Goal: Information Seeking & Learning: Learn about a topic

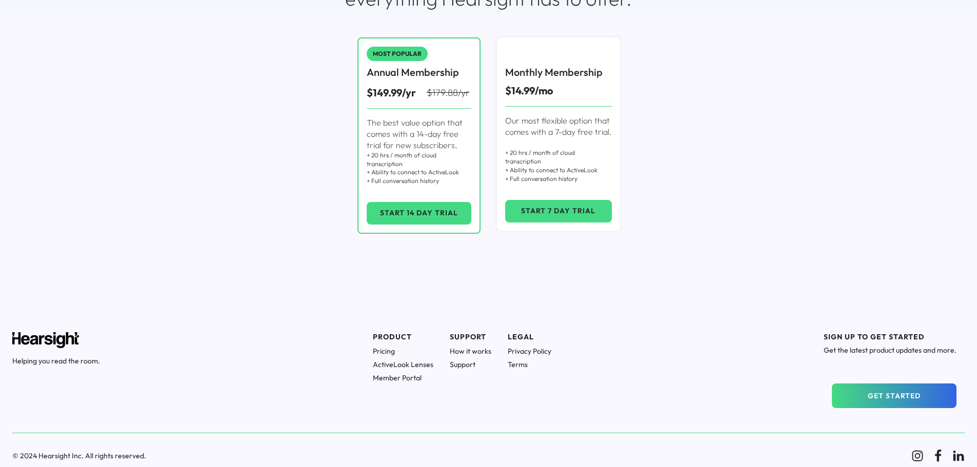
scroll to position [197, 0]
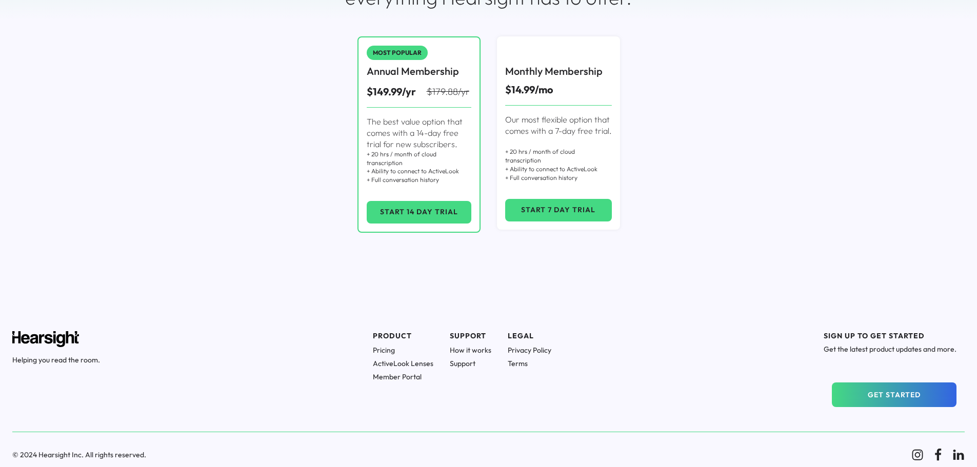
click at [479, 350] on h1 "How it works" at bounding box center [471, 350] width 42 height 9
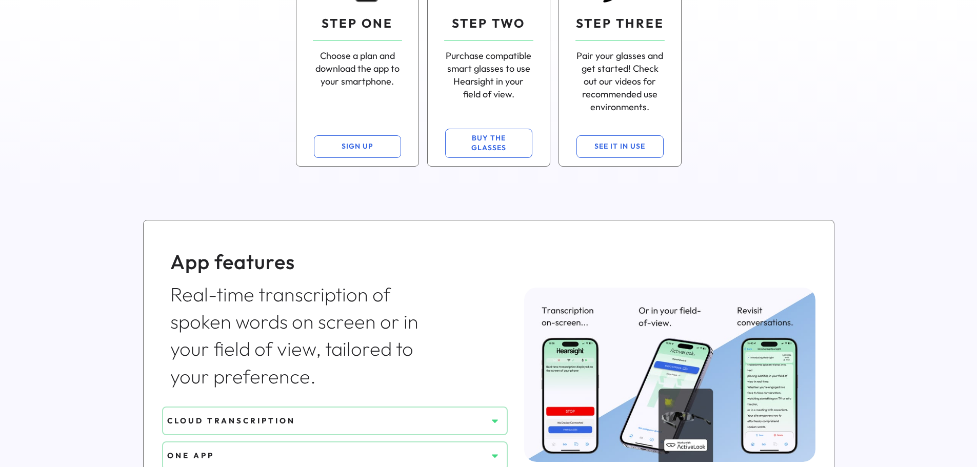
scroll to position [308, 0]
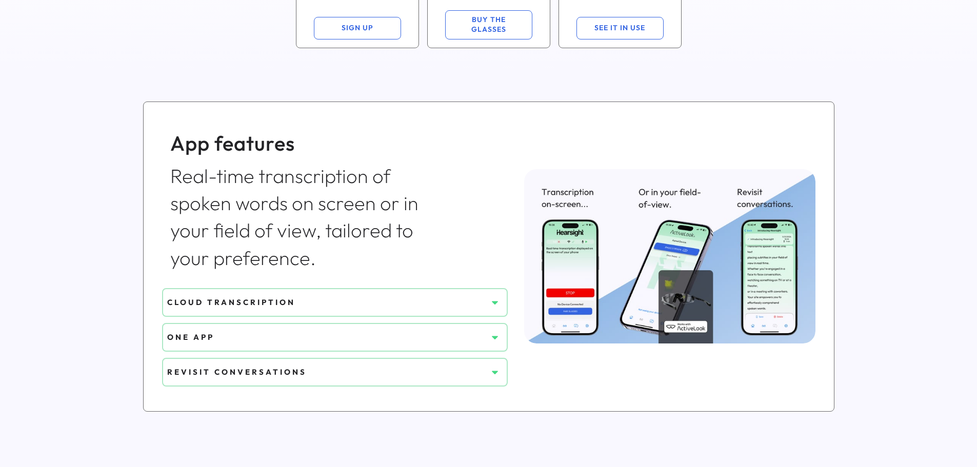
click at [384, 301] on div "CLOUD TRANSCRIPTION" at bounding box center [327, 302] width 320 height 11
click at [450, 302] on div "CLOUD TRANSCRIPTION" at bounding box center [327, 302] width 320 height 11
click at [495, 304] on icon at bounding box center [495, 303] width 10 height 10
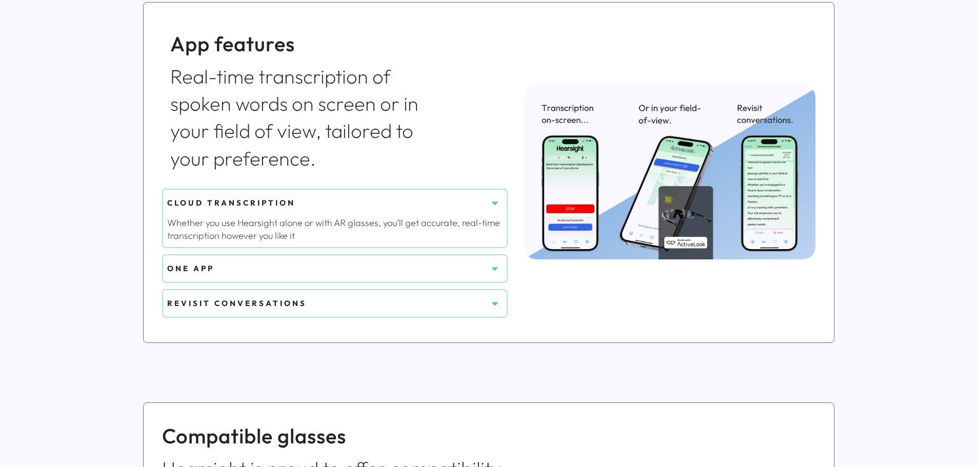
scroll to position [410, 0]
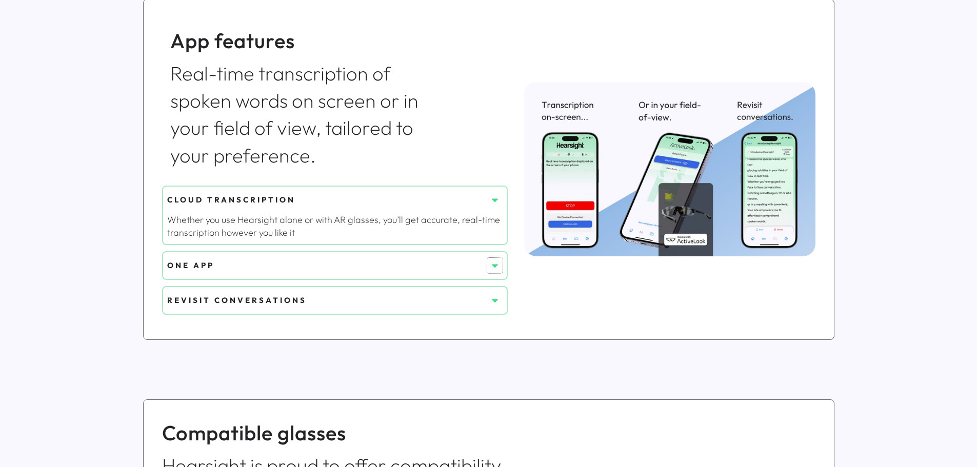
click at [497, 267] on icon at bounding box center [495, 266] width 10 height 10
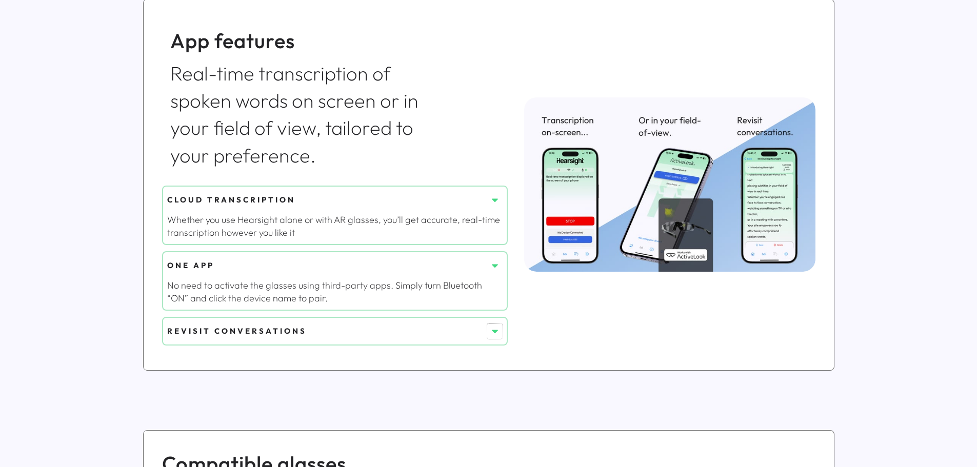
click at [500, 329] on button at bounding box center [494, 331] width 15 height 15
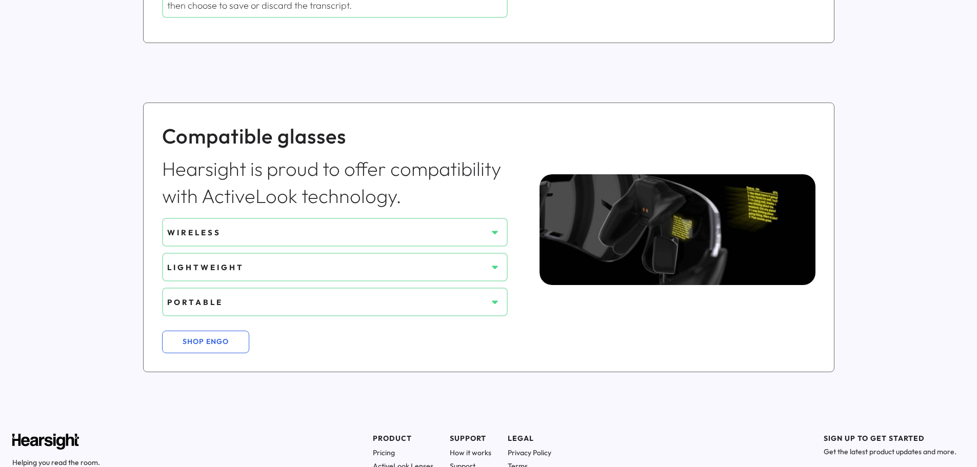
scroll to position [769, 0]
click at [448, 231] on div "WIRELESS" at bounding box center [327, 232] width 320 height 11
click at [497, 234] on icon at bounding box center [495, 232] width 10 height 10
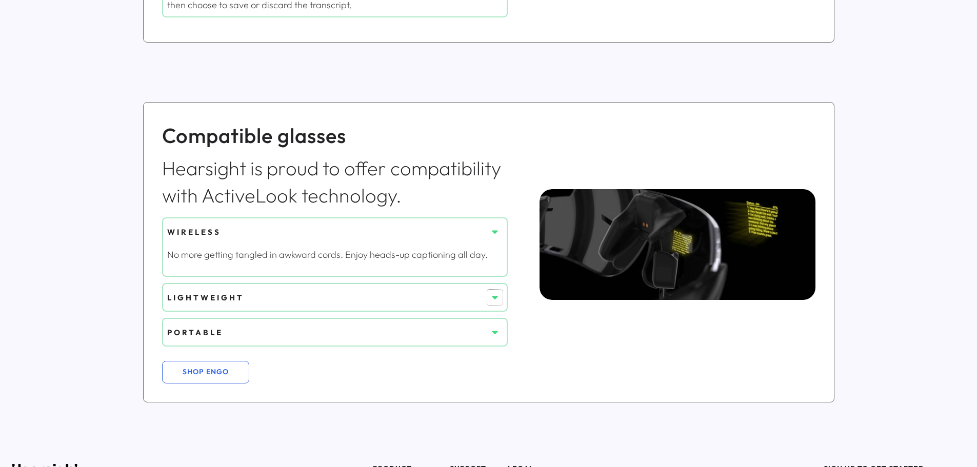
click at [497, 295] on icon at bounding box center [495, 297] width 10 height 10
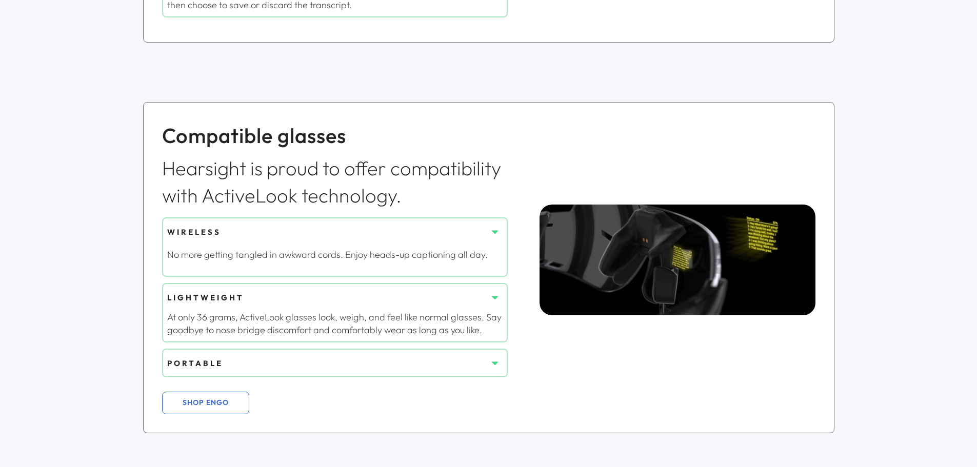
click at [498, 364] on icon at bounding box center [495, 363] width 10 height 10
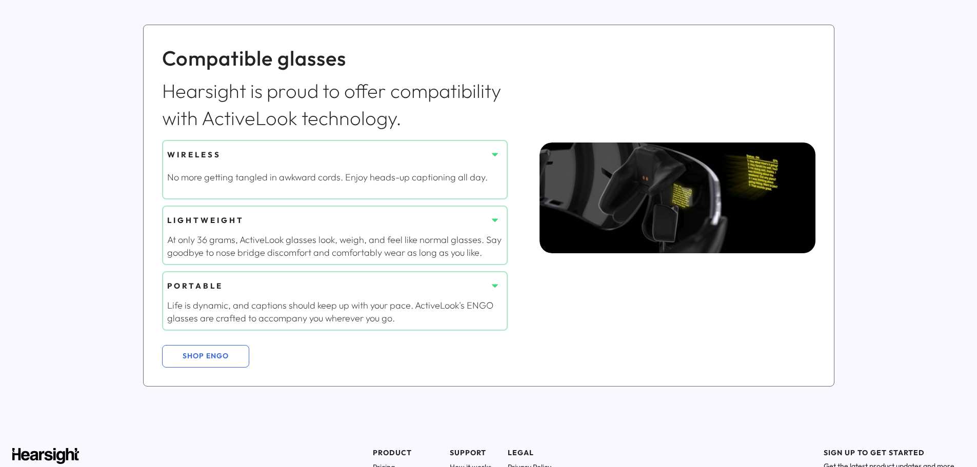
scroll to position [862, 0]
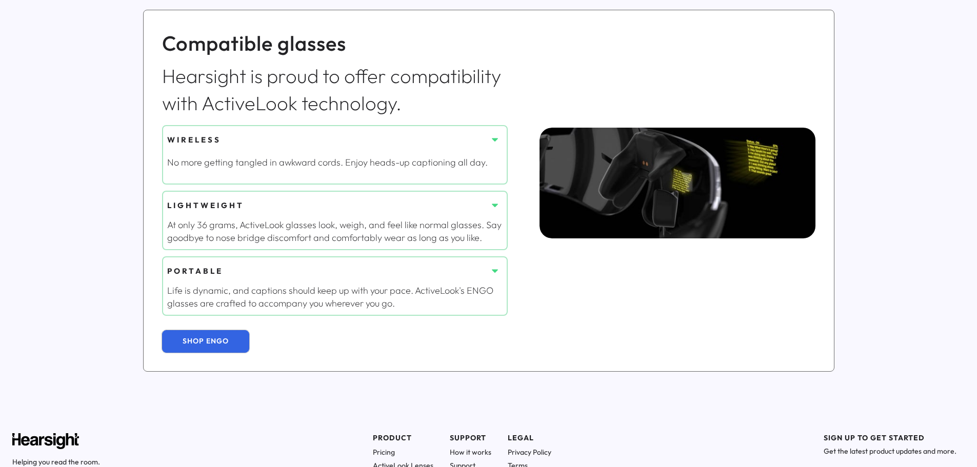
drag, startPoint x: 189, startPoint y: 342, endPoint x: 651, endPoint y: 313, distance: 462.6
click at [651, 313] on div "Compatible glasses Hearsight is proud to offer compatibility with ActiveLook te…" at bounding box center [488, 191] width 691 height 362
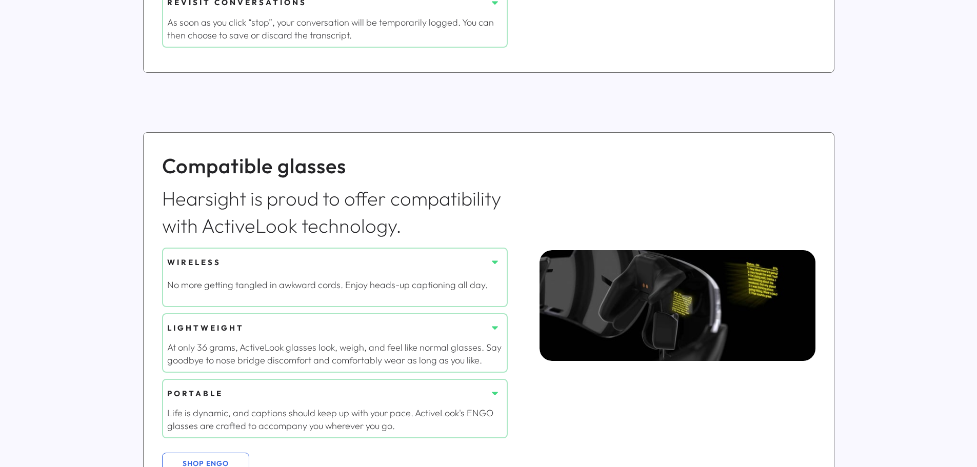
scroll to position [810, 0]
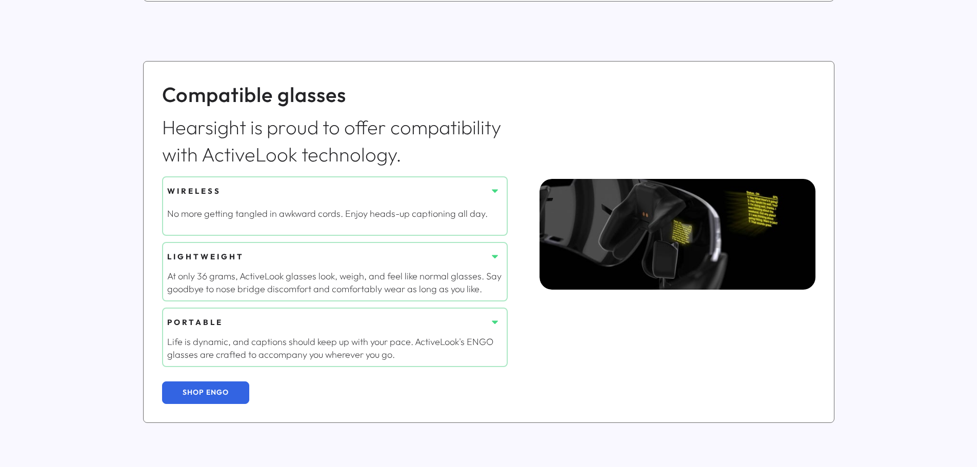
click at [214, 397] on button "SHOP ENGO" at bounding box center [205, 393] width 87 height 23
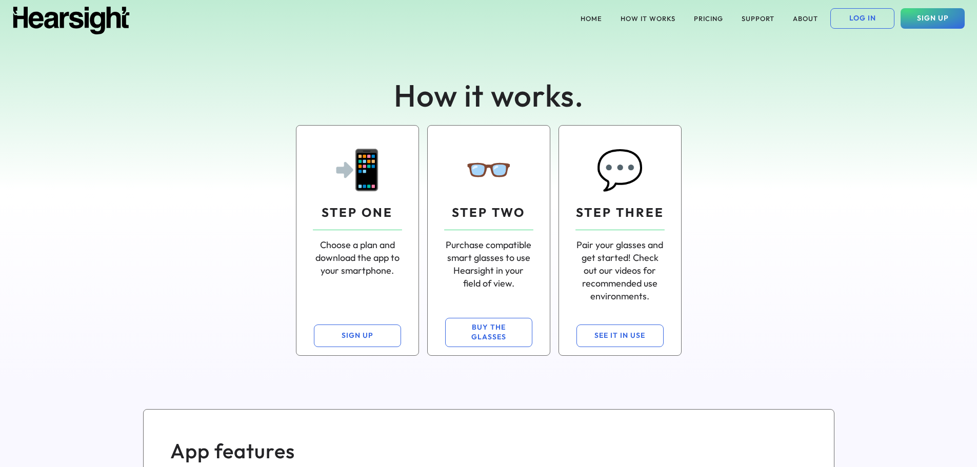
scroll to position [780, 0]
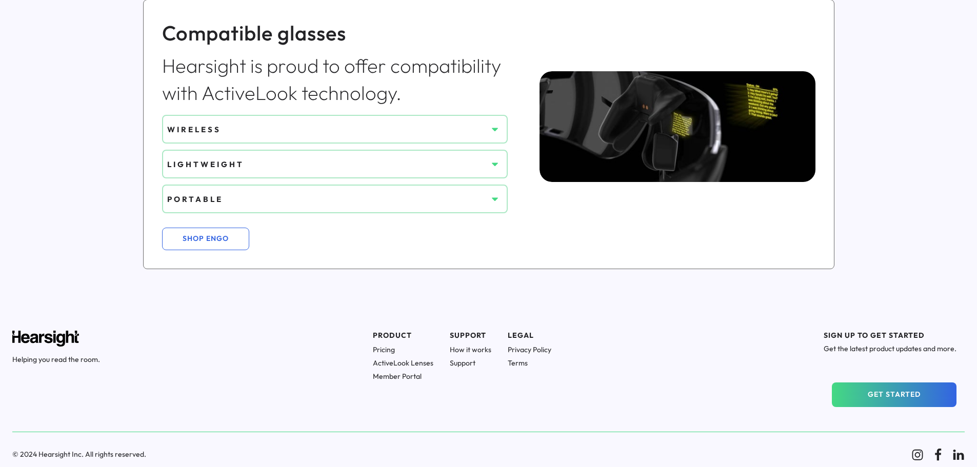
click at [331, 194] on div "PORTABLE" at bounding box center [327, 199] width 320 height 11
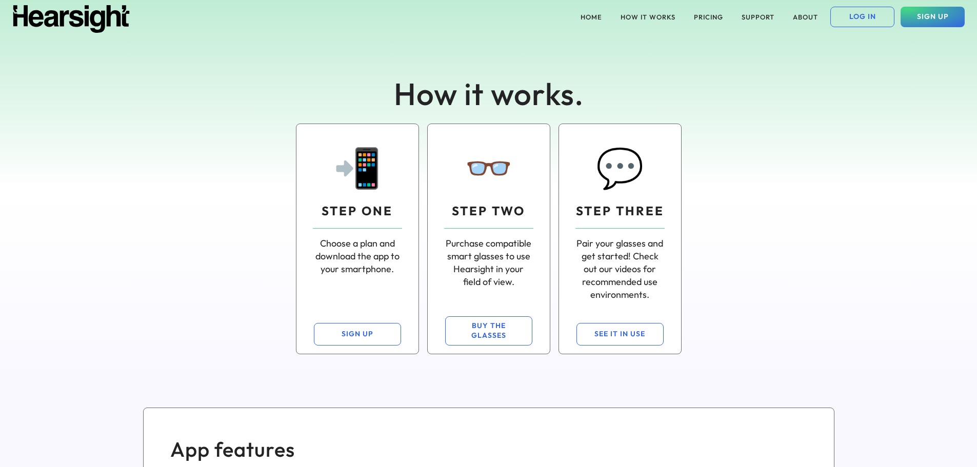
scroll to position [0, 0]
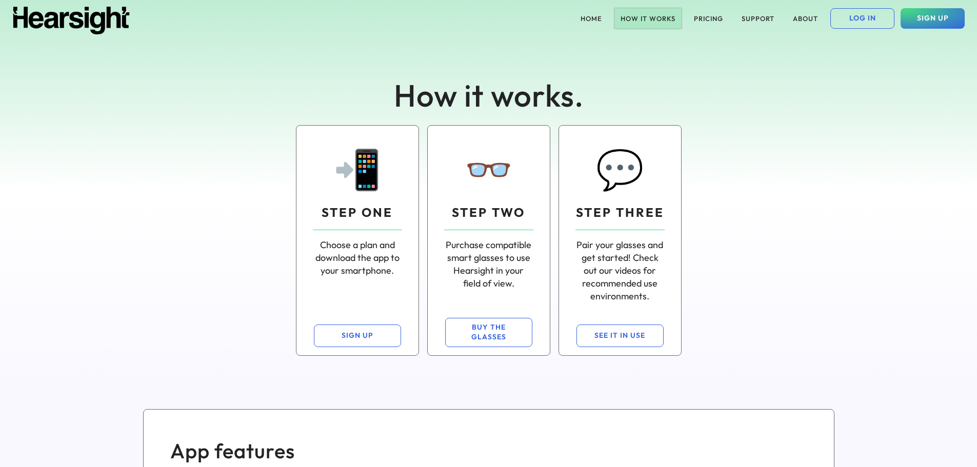
click at [643, 17] on button "HOW IT WORKS" at bounding box center [648, 18] width 67 height 21
click at [597, 18] on button "HOME" at bounding box center [592, 18] width 34 height 21
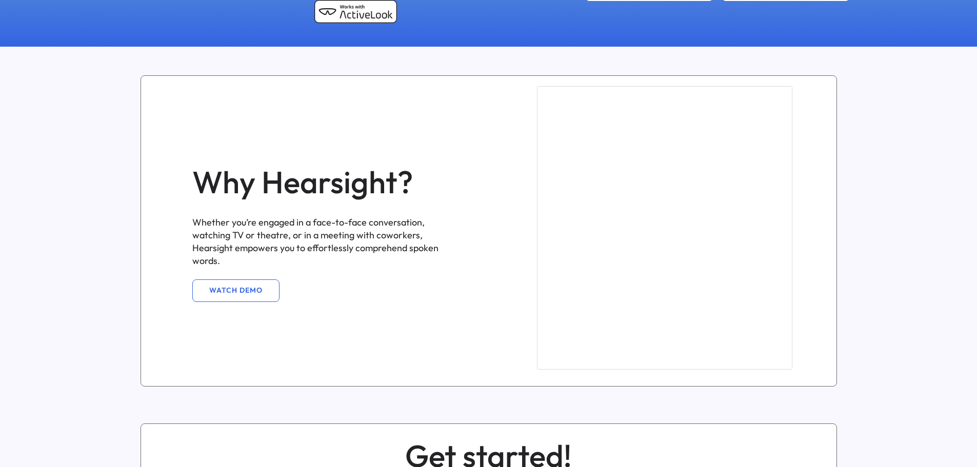
scroll to position [975, 0]
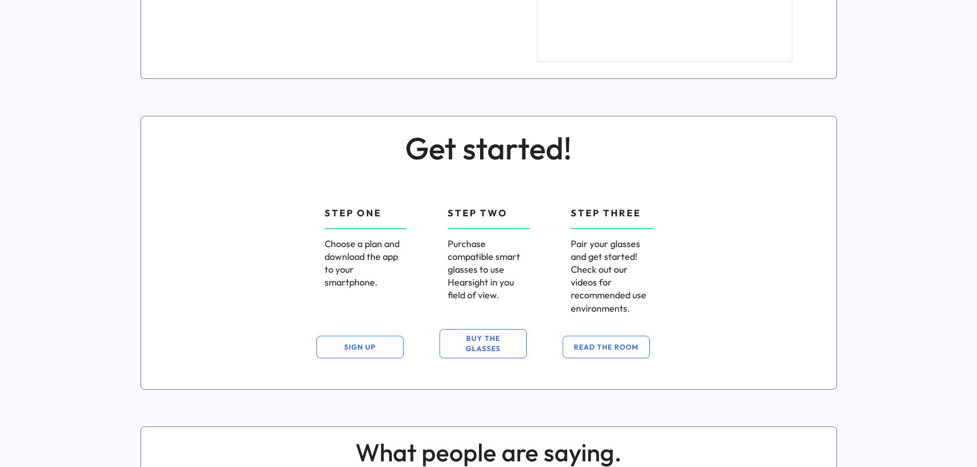
click at [476, 260] on div "Purchase compatible smart glasses to use Hearsight in you field of view." at bounding box center [489, 270] width 82 height 65
click at [476, 262] on div "Purchase compatible smart glasses to use Hearsight in you field of view." at bounding box center [489, 270] width 82 height 65
click at [477, 257] on div "Purchase compatible smart glasses to use Hearsight in you field of view." at bounding box center [489, 270] width 82 height 65
copy div "compatible"
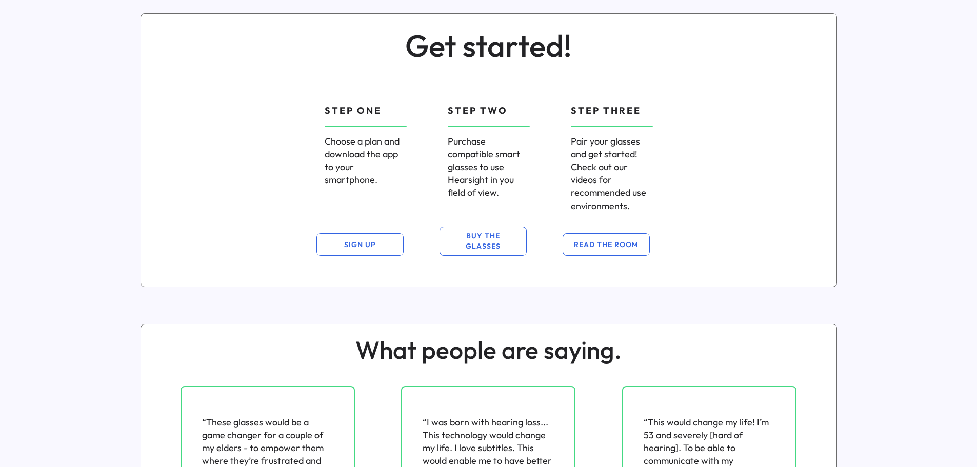
click at [807, 199] on div "STEP ONE Choose a plan and download the app to your smartphone. SIGN UP STEP TW…" at bounding box center [488, 171] width 675 height 209
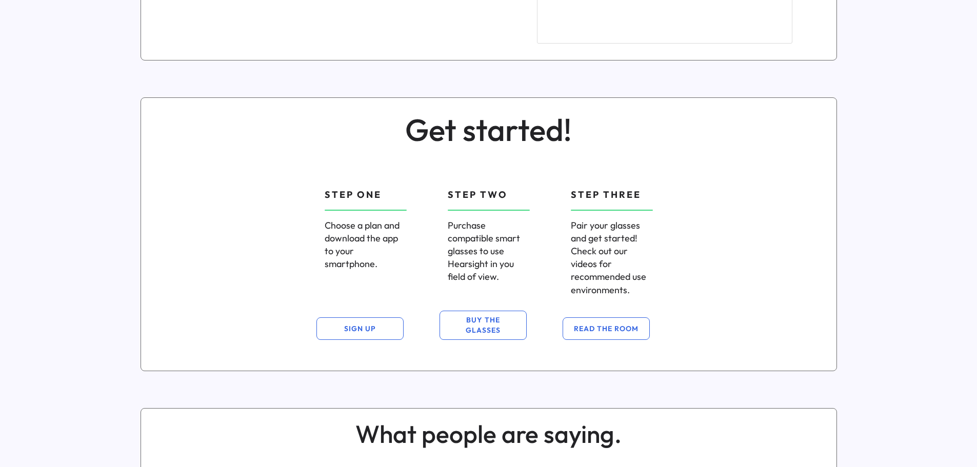
scroll to position [681, 0]
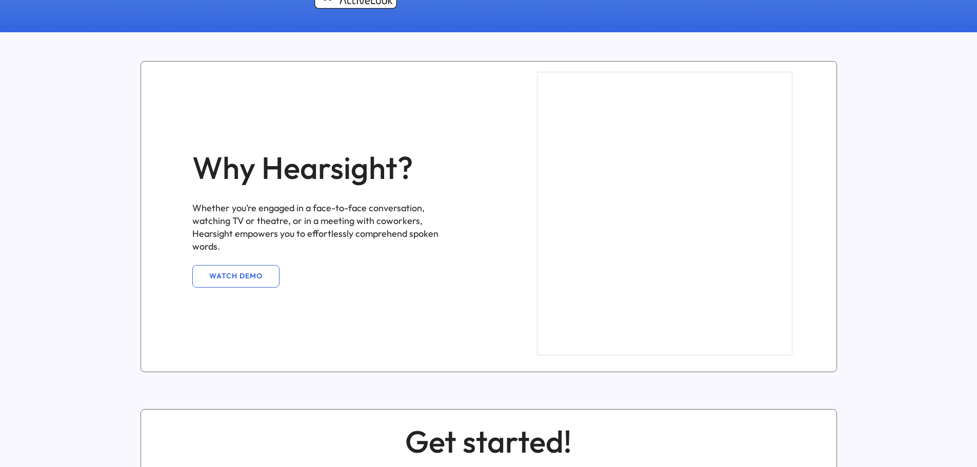
drag, startPoint x: 876, startPoint y: 255, endPoint x: 881, endPoint y: 152, distance: 103.2
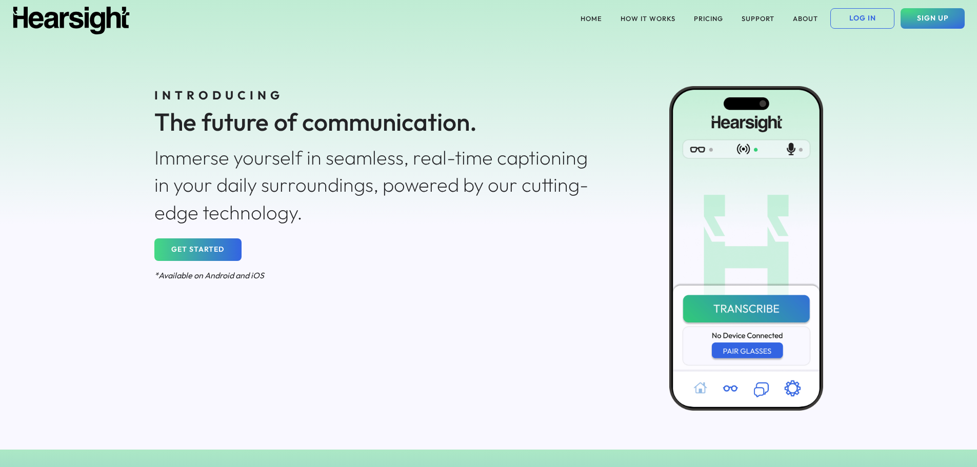
scroll to position [410, 0]
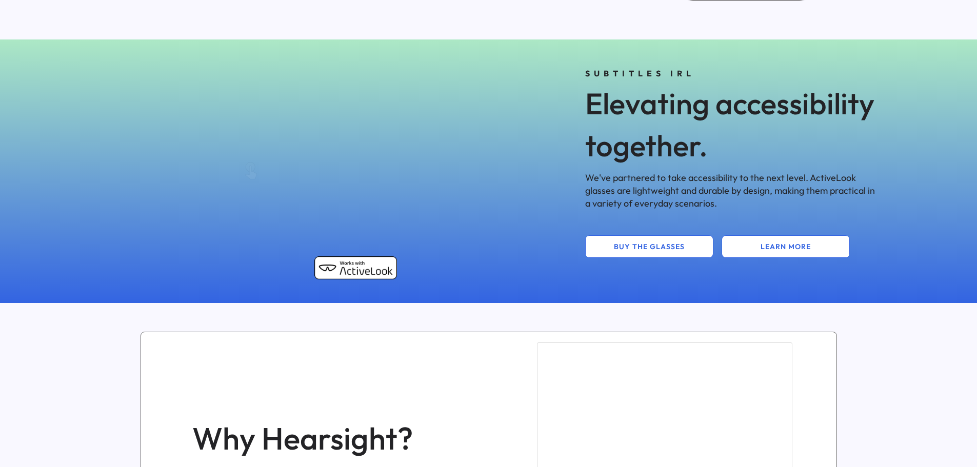
click at [797, 251] on button "LEARN MORE" at bounding box center [786, 246] width 128 height 23
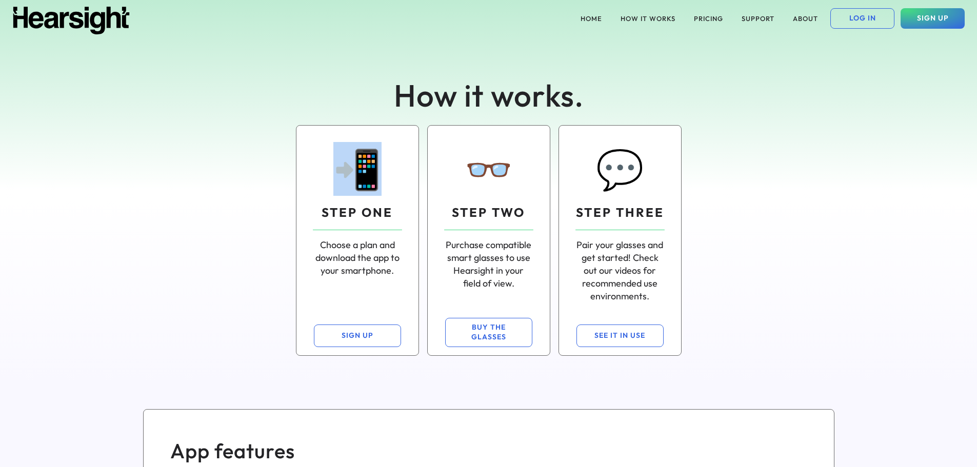
drag, startPoint x: 406, startPoint y: 170, endPoint x: 328, endPoint y: 167, distance: 78.0
click at [328, 167] on div "📲 STEP ONE Choose a plan and download the app to your smartphone." at bounding box center [358, 209] width 106 height 151
drag, startPoint x: 367, startPoint y: 167, endPoint x: 735, endPoint y: 191, distance: 369.1
click at [735, 191] on div "📲 STEP ONE Choose a plan and download the app to your smartphone. SIGN UP 👓 STE…" at bounding box center [489, 240] width 739 height 247
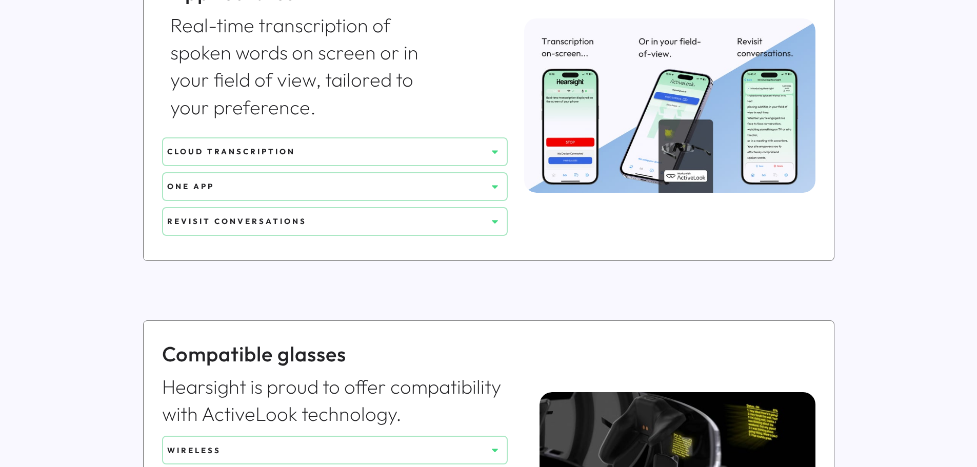
scroll to position [513, 0]
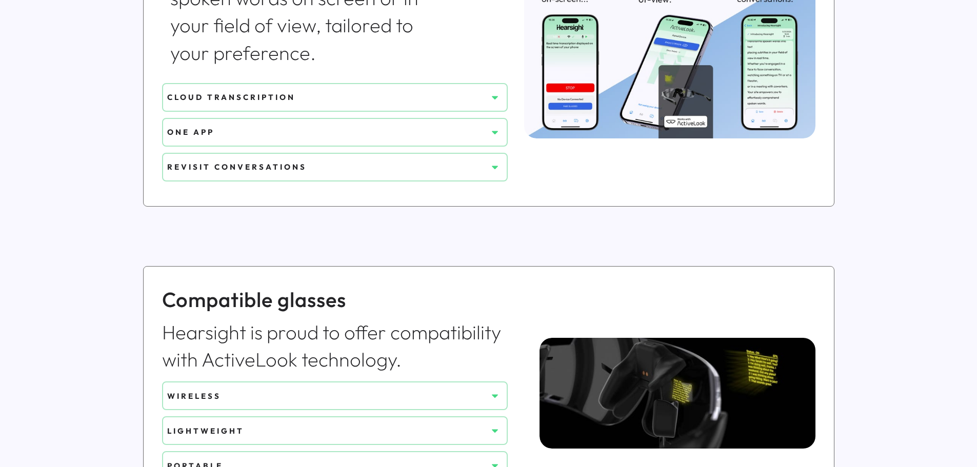
drag, startPoint x: 501, startPoint y: 102, endPoint x: 495, endPoint y: 99, distance: 7.3
click at [496, 101] on button at bounding box center [494, 97] width 15 height 15
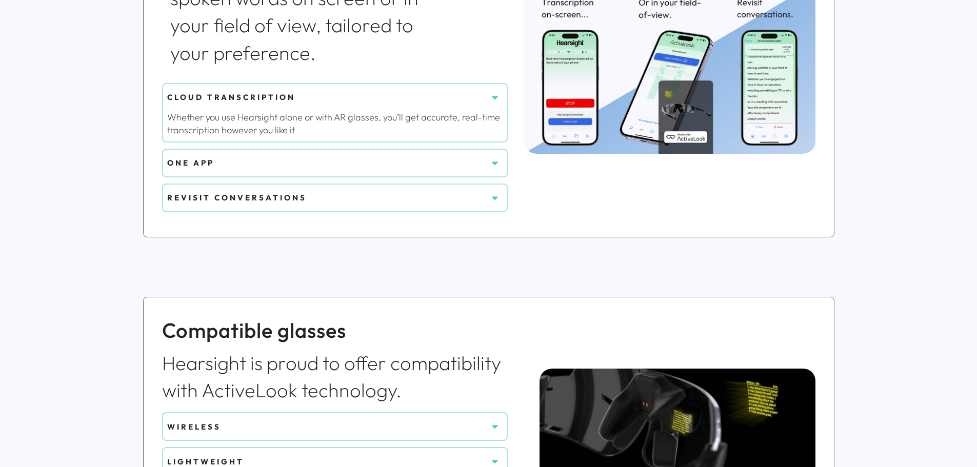
click at [496, 156] on button at bounding box center [494, 162] width 15 height 15
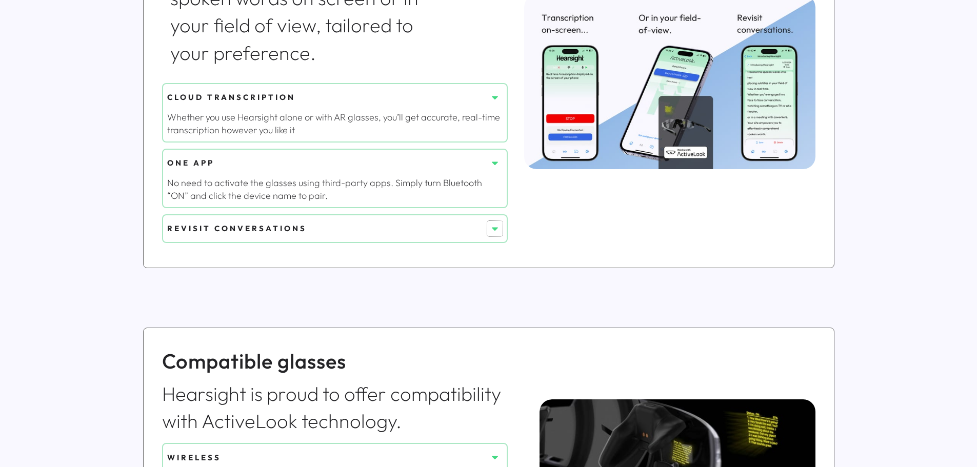
drag, startPoint x: 497, startPoint y: 224, endPoint x: 586, endPoint y: 225, distance: 88.8
click at [497, 224] on icon at bounding box center [495, 229] width 10 height 10
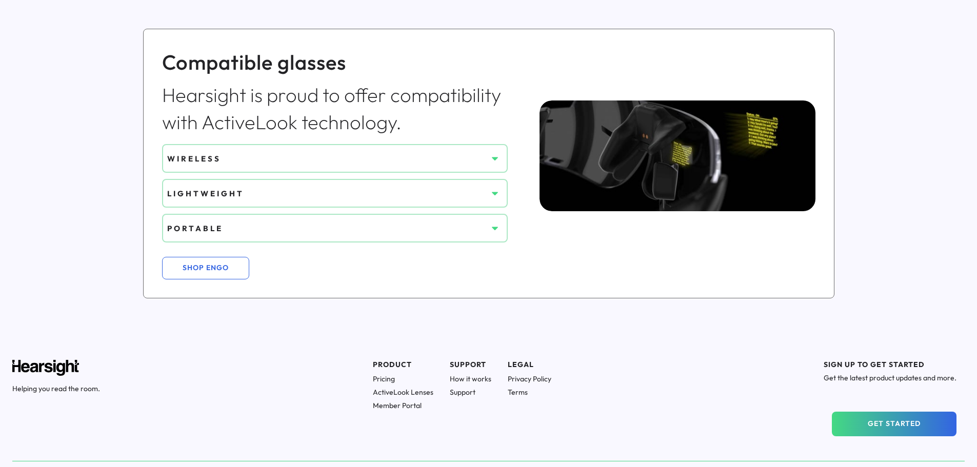
scroll to position [872, 0]
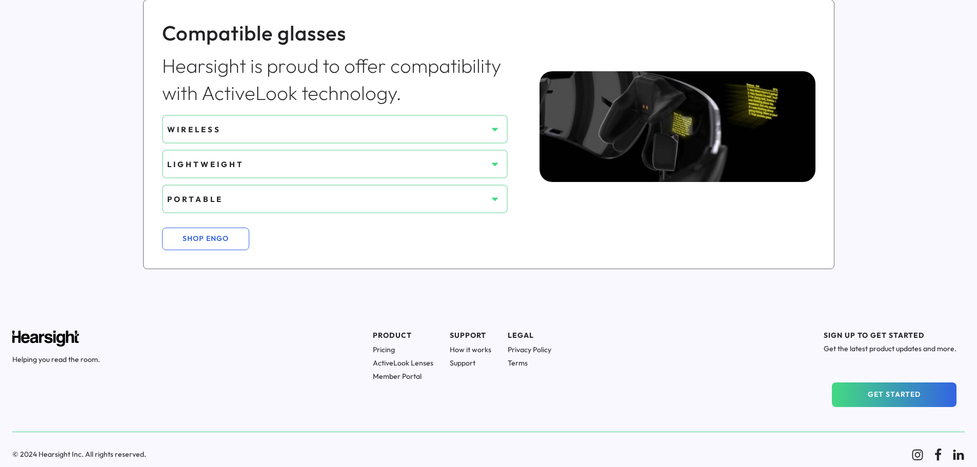
drag, startPoint x: 922, startPoint y: 455, endPoint x: 914, endPoint y: 453, distance: 8.4
click at [913, 453] on div "© 2024 Hearsight Inc. All rights reserved." at bounding box center [488, 455] width 953 height 12
click at [915, 453] on icon at bounding box center [918, 455] width 12 height 12
click at [939, 450] on use at bounding box center [938, 455] width 6 height 12
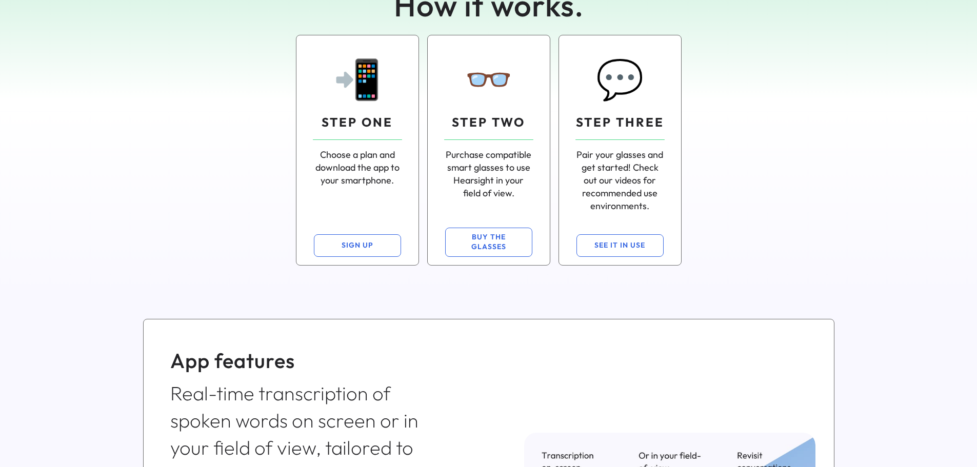
scroll to position [0, 0]
